Goal: Navigation & Orientation: Find specific page/section

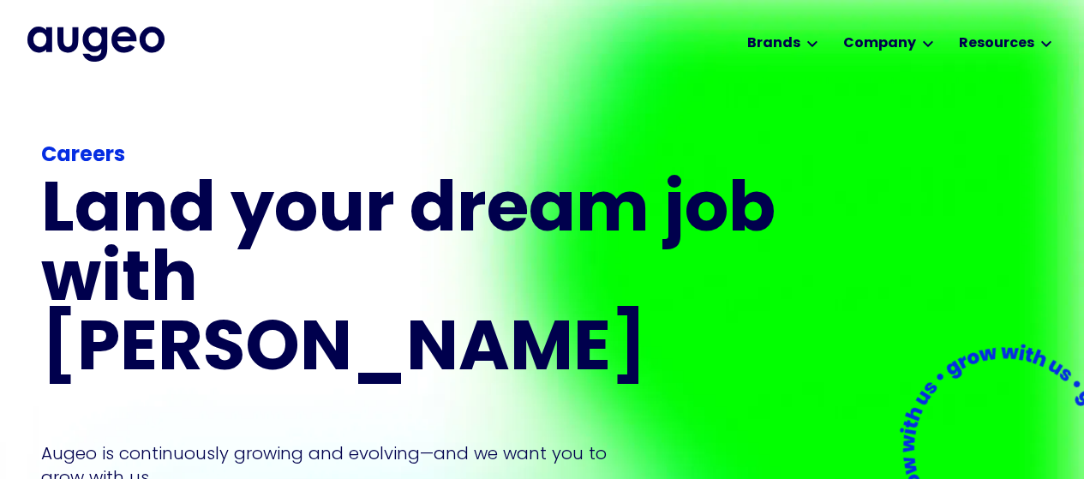
drag, startPoint x: 1096, startPoint y: 1, endPoint x: 1096, endPoint y: 41, distance: 40.3
click at [1083, 41] on html "Workplace solutions Employee recognition & rewards Channel Loyalty Sales incent…" at bounding box center [542, 239] width 1084 height 479
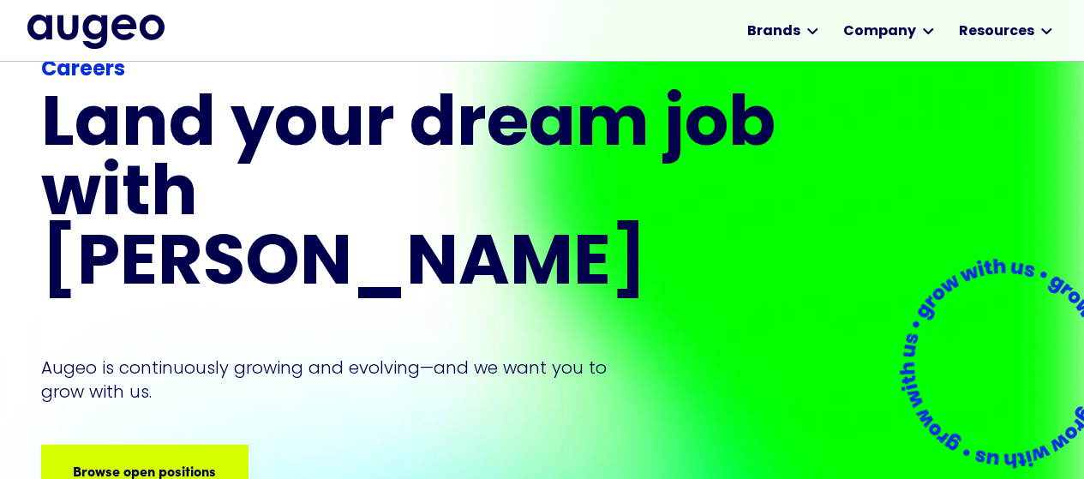
scroll to position [81, 0]
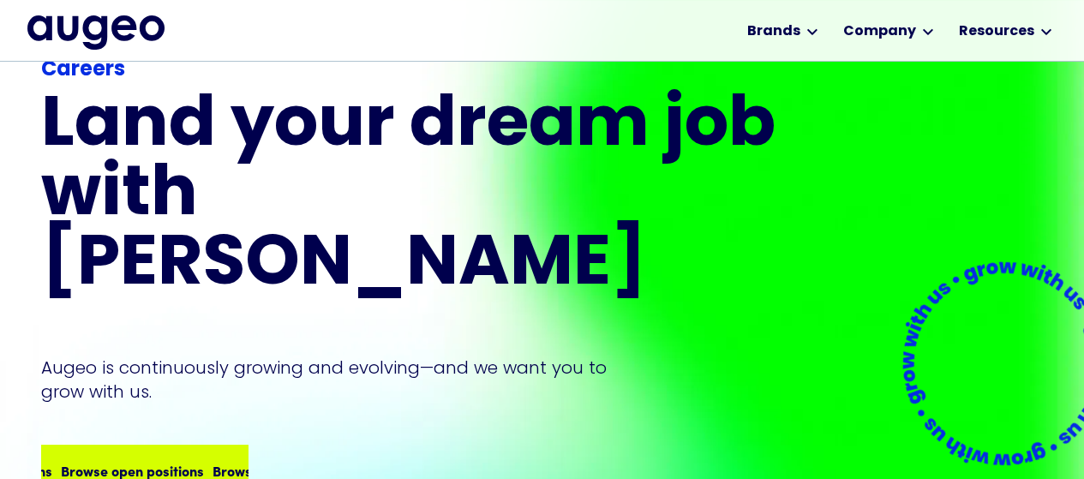
click at [164, 446] on div "Browse open positions Browse open positions Browse open positions Browse open p…" at bounding box center [144, 470] width 203 height 48
